Goal: Information Seeking & Learning: Find specific fact

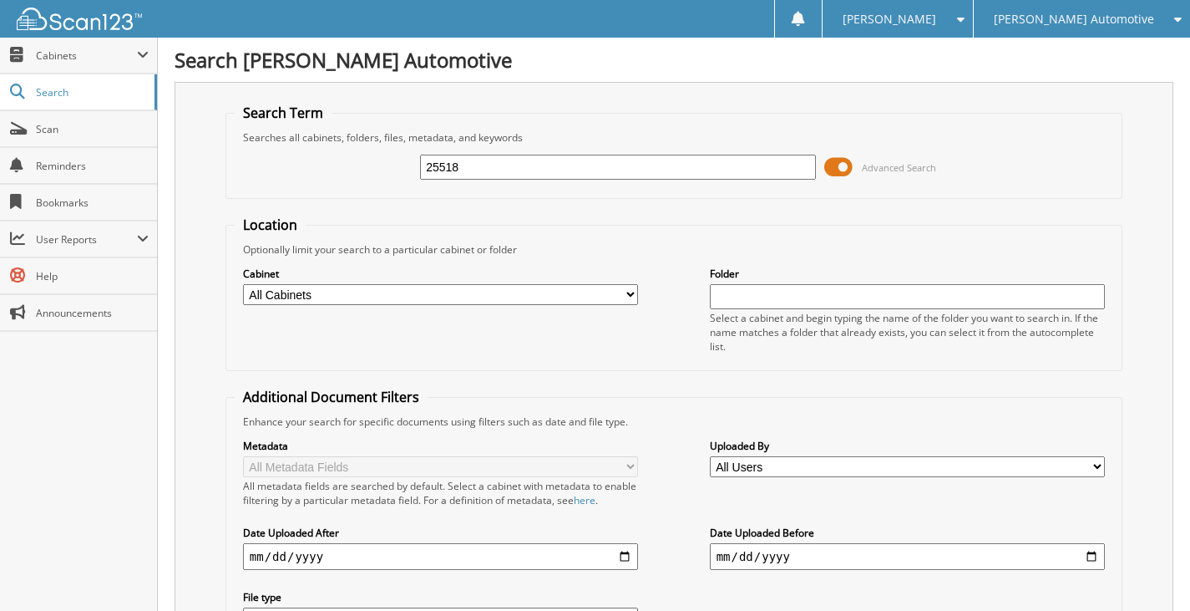
type input "25518"
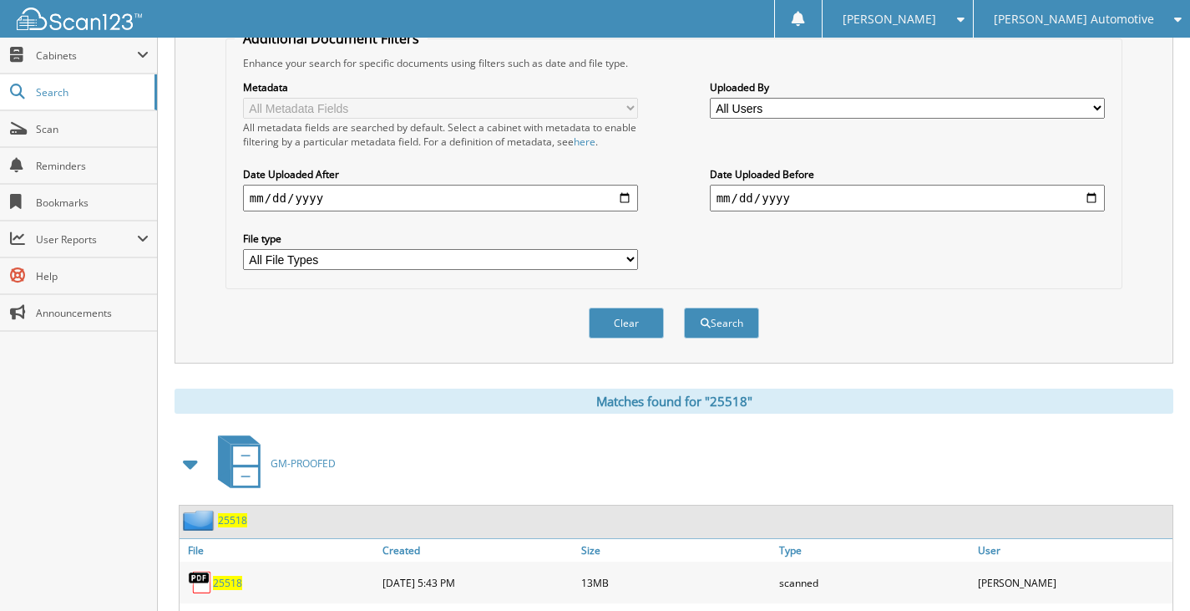
scroll to position [501, 0]
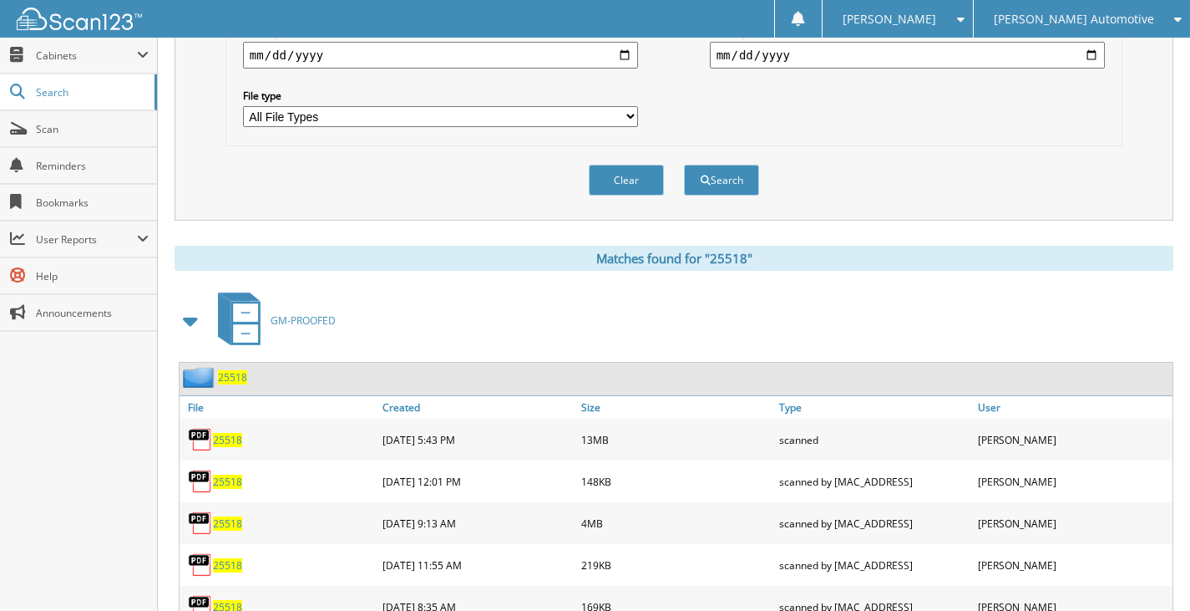
click at [220, 378] on span "25518" at bounding box center [232, 377] width 29 height 14
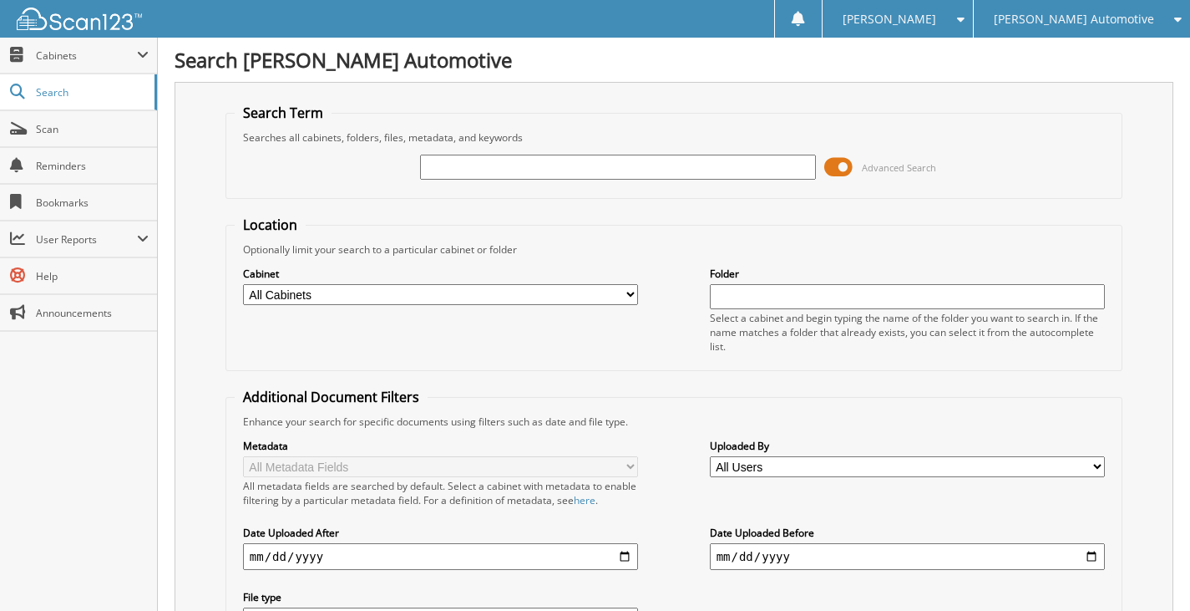
click at [483, 170] on input "text" at bounding box center [618, 167] width 396 height 25
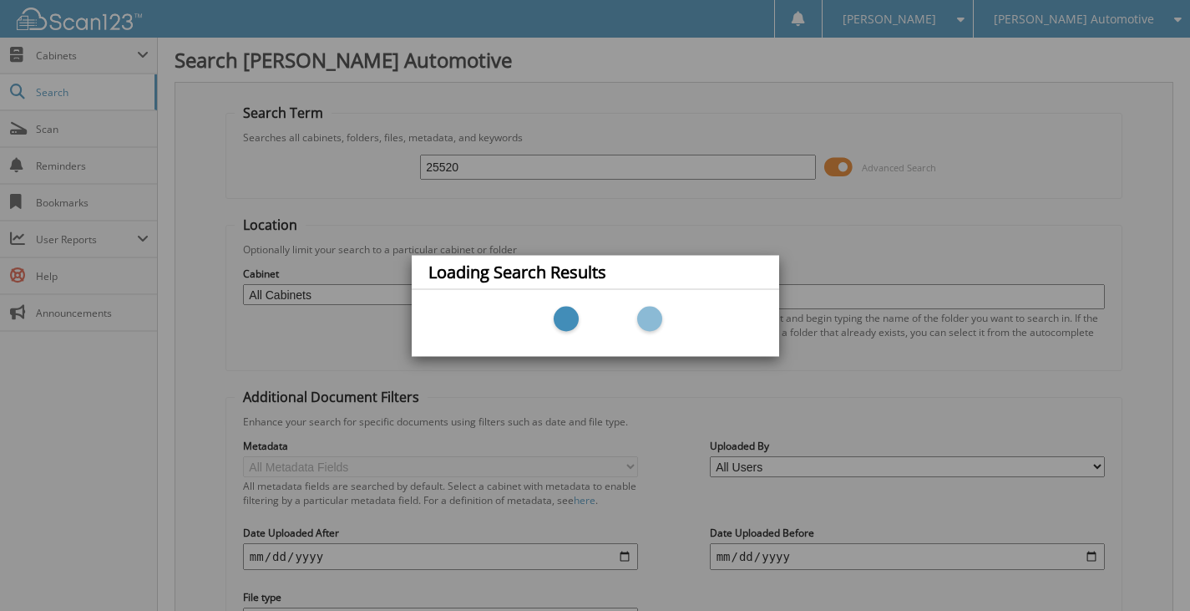
type input "25520."
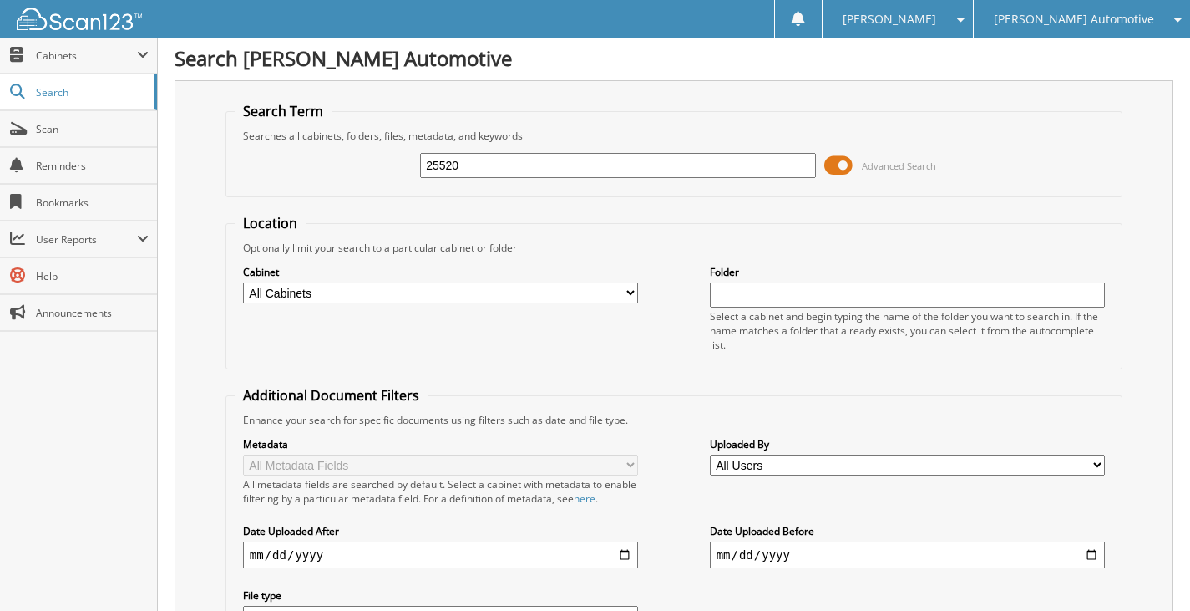
scroll to position [628, 0]
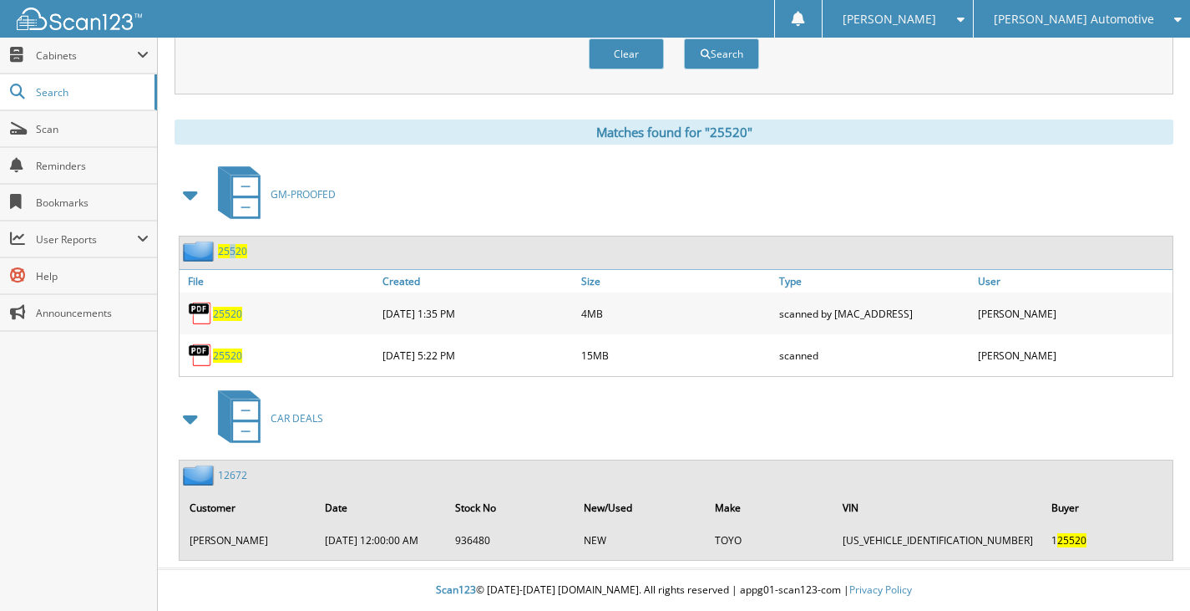
click at [233, 242] on div "25520" at bounding box center [214, 251] width 68 height 21
click at [236, 255] on span "25520" at bounding box center [232, 251] width 29 height 14
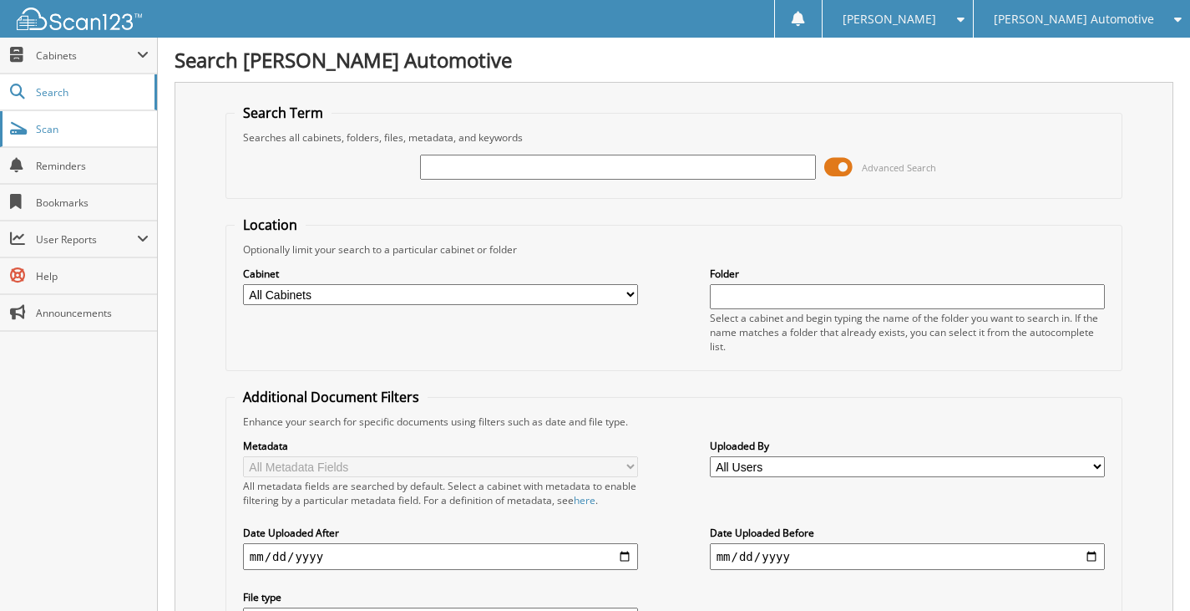
click at [84, 141] on link "Scan" at bounding box center [78, 129] width 157 height 36
